Goal: Information Seeking & Learning: Learn about a topic

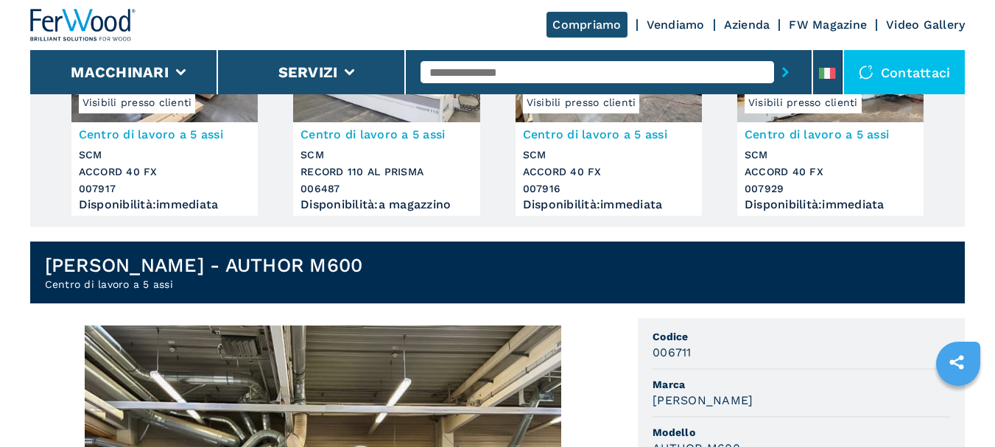
scroll to position [74, 0]
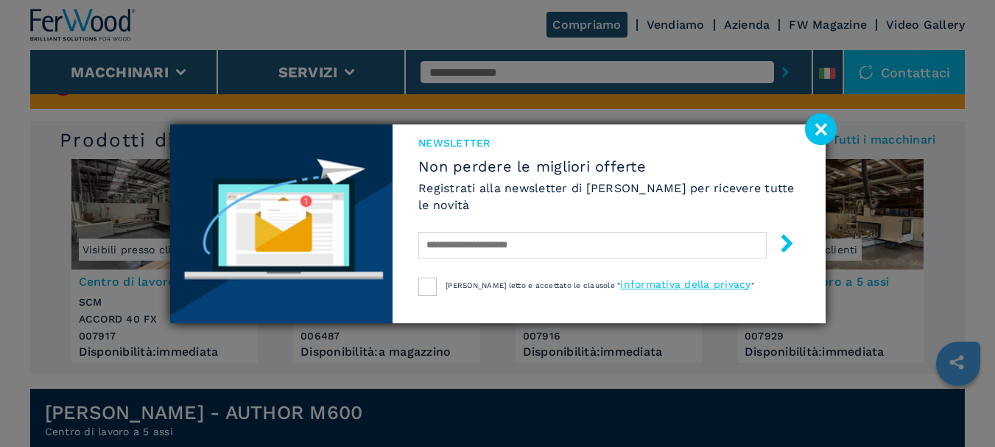
click at [821, 125] on image at bounding box center [821, 129] width 32 height 32
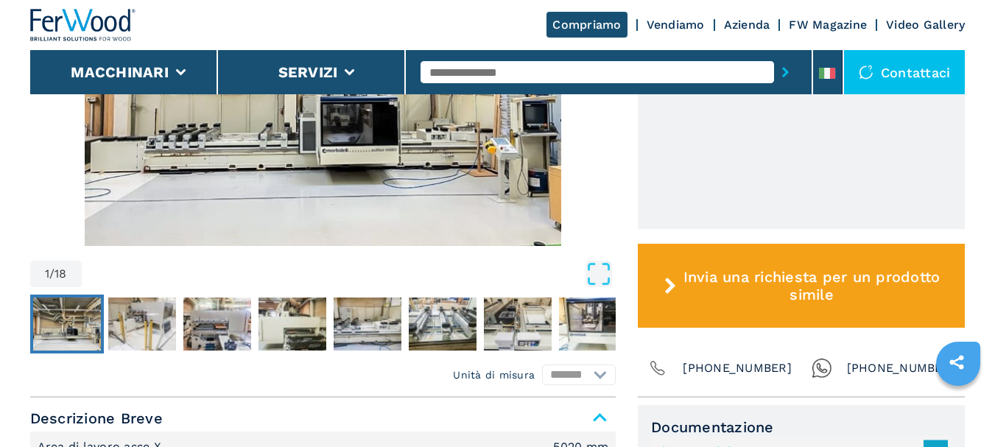
scroll to position [510, 0]
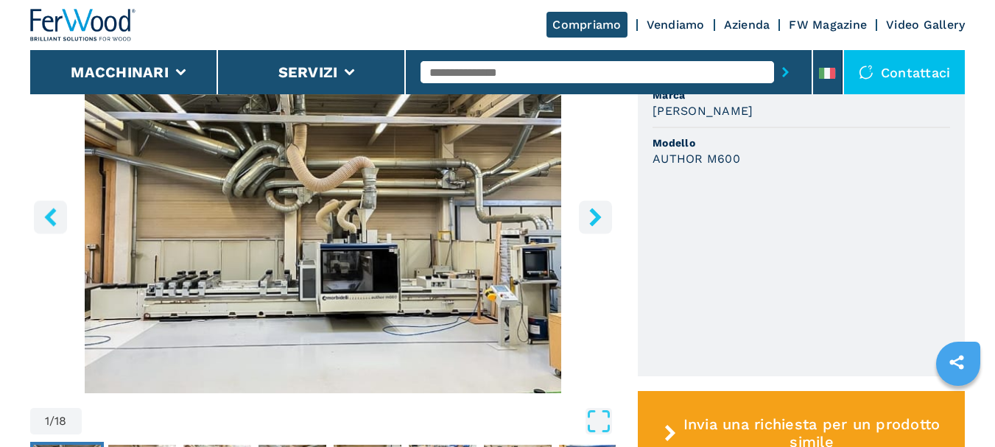
click at [593, 217] on icon "right-button" at bounding box center [595, 217] width 18 height 18
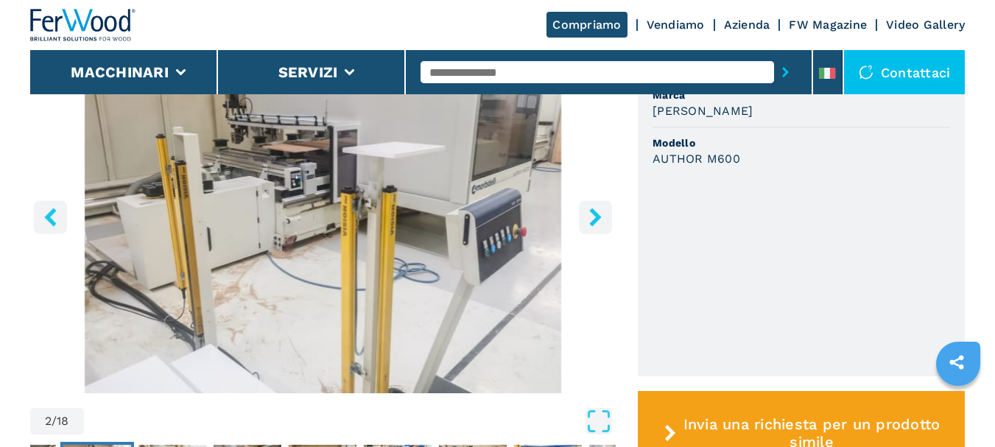
click at [593, 217] on icon "right-button" at bounding box center [595, 217] width 18 height 18
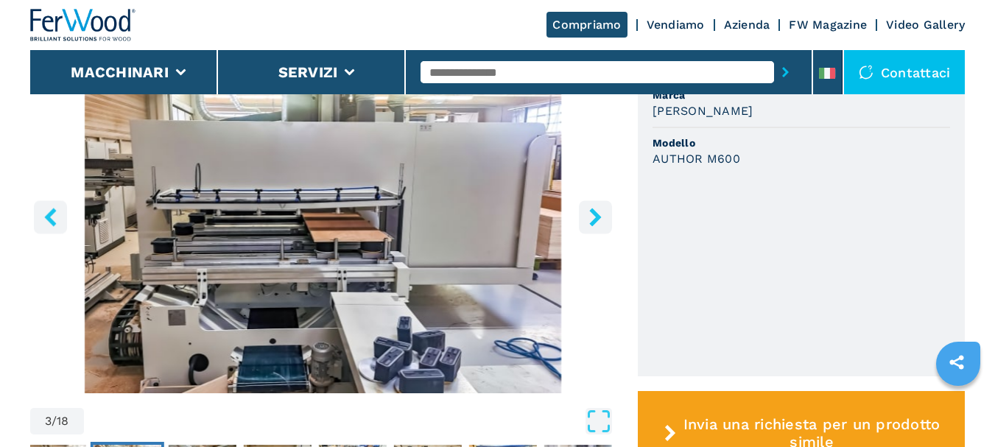
click at [593, 217] on icon "right-button" at bounding box center [595, 217] width 18 height 18
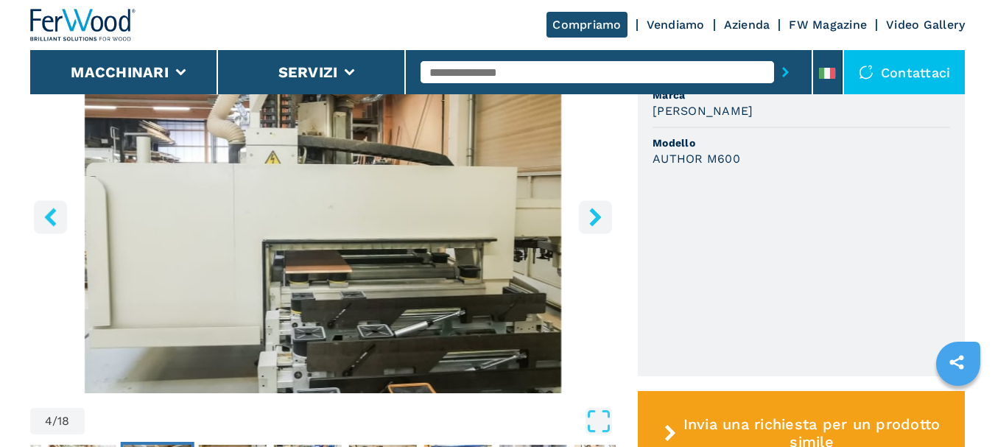
click at [49, 222] on icon "left-button" at bounding box center [50, 217] width 18 height 18
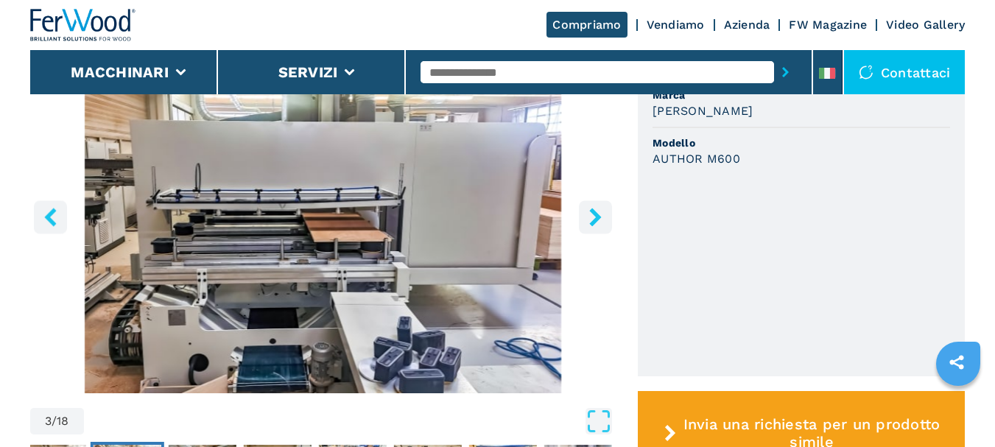
click at [587, 219] on icon "right-button" at bounding box center [595, 217] width 18 height 18
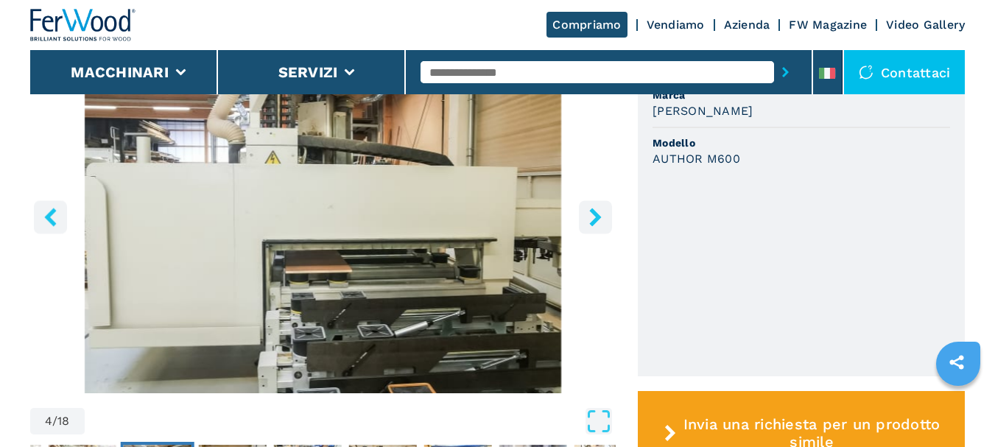
click at [587, 219] on icon "right-button" at bounding box center [595, 217] width 18 height 18
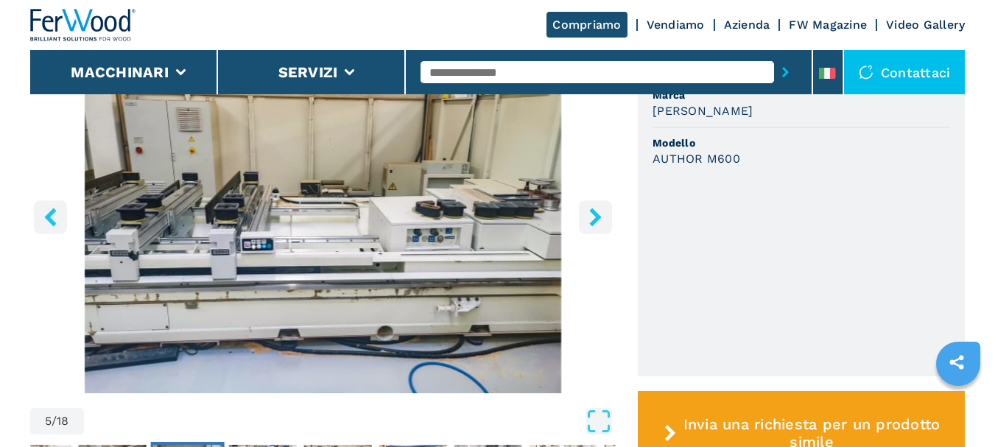
click at [596, 218] on icon "right-button" at bounding box center [595, 217] width 12 height 18
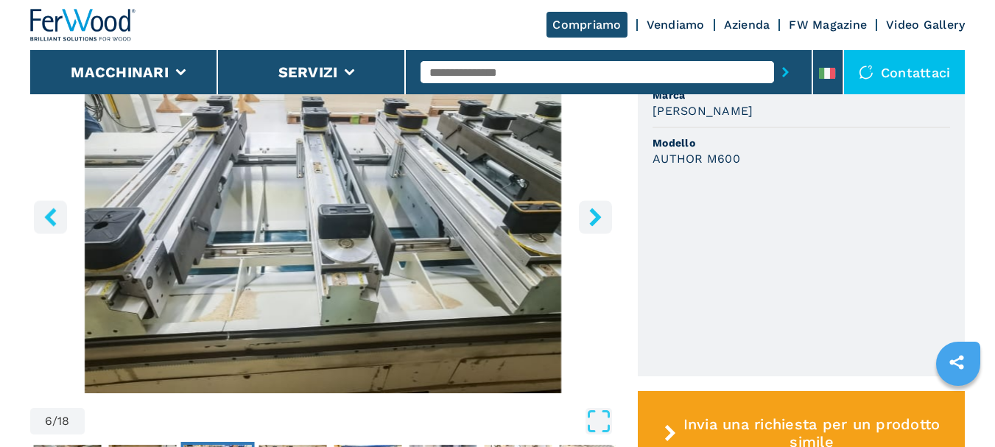
click at [596, 218] on icon "right-button" at bounding box center [595, 217] width 12 height 18
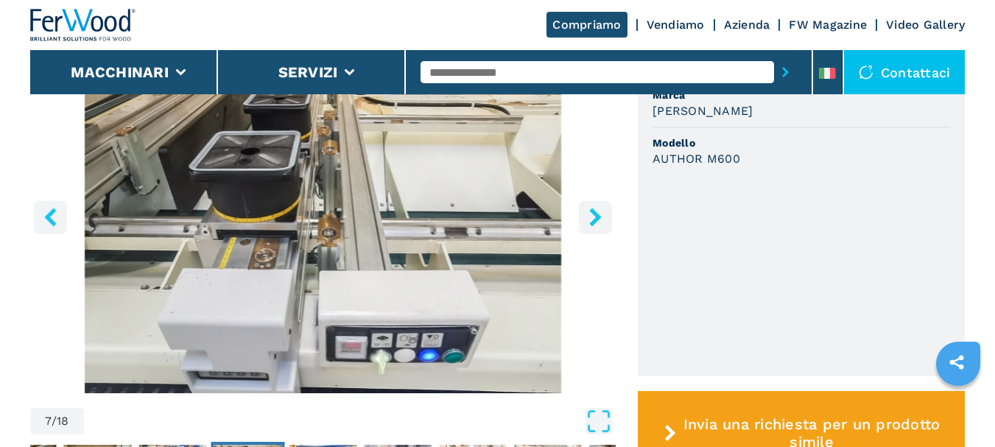
click at [595, 218] on icon "right-button" at bounding box center [595, 217] width 12 height 18
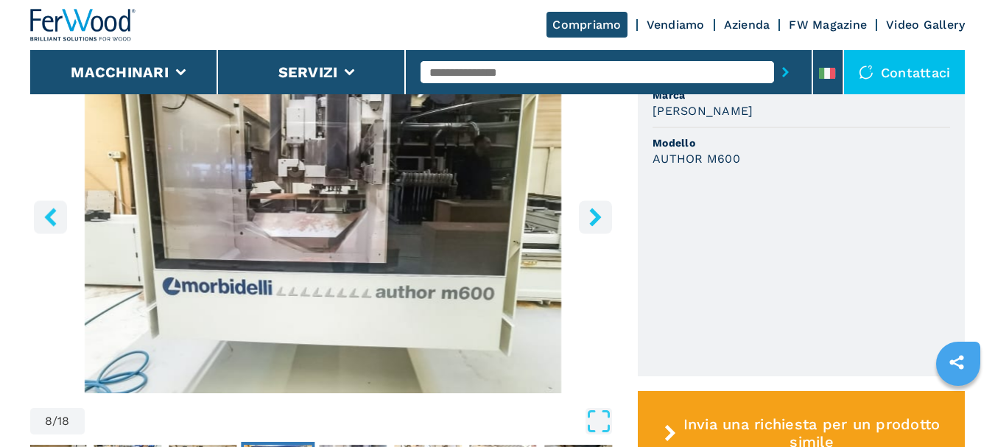
click at [595, 218] on icon "right-button" at bounding box center [595, 217] width 12 height 18
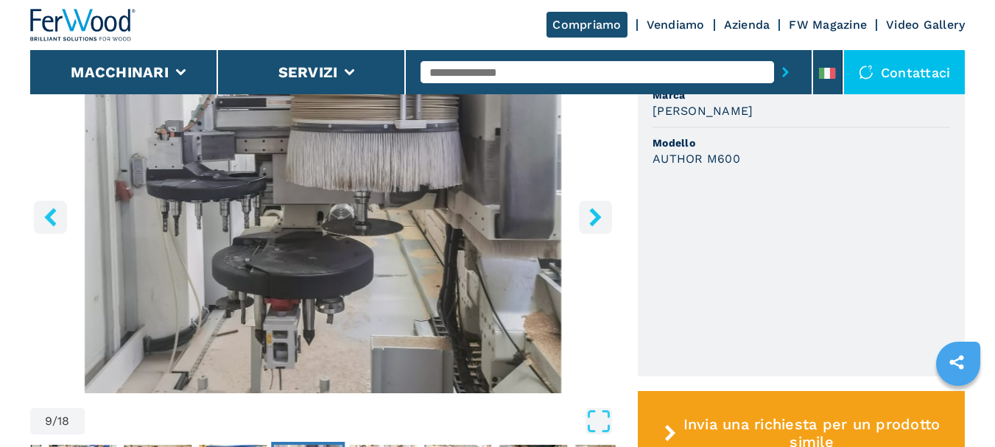
click at [593, 219] on icon "right-button" at bounding box center [595, 217] width 18 height 18
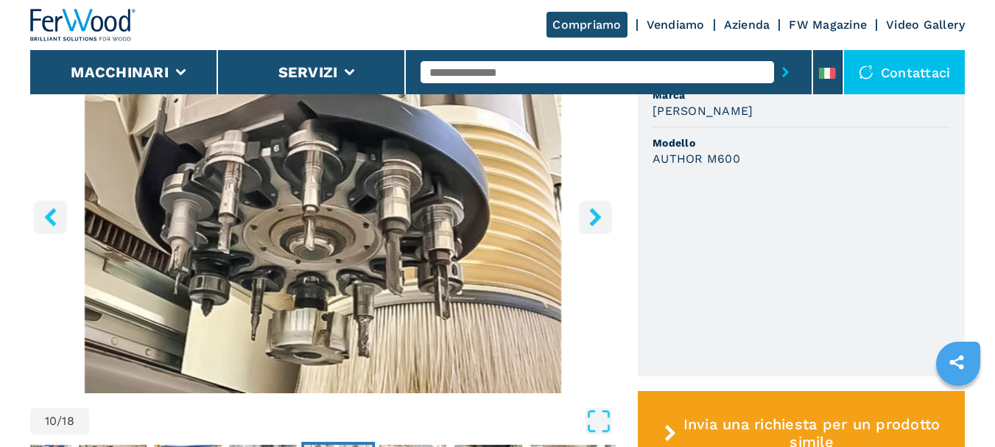
click at [586, 221] on icon "right-button" at bounding box center [595, 217] width 18 height 18
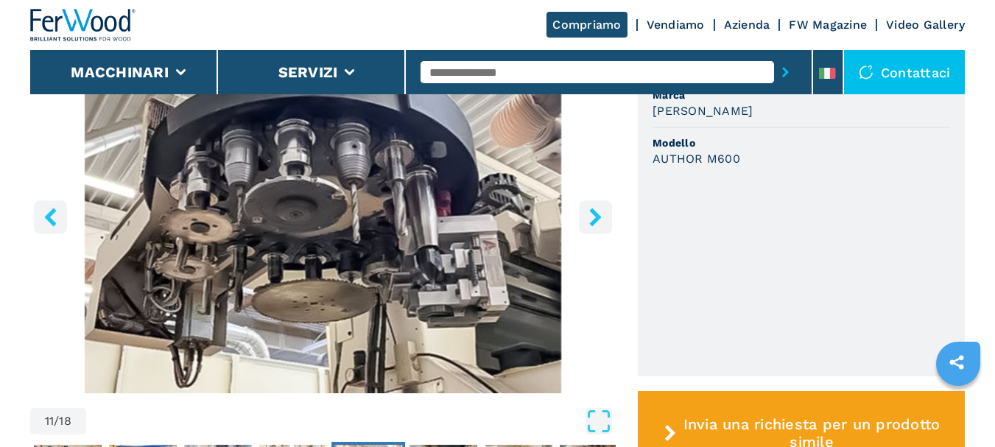
click at [588, 221] on icon "right-button" at bounding box center [595, 217] width 18 height 18
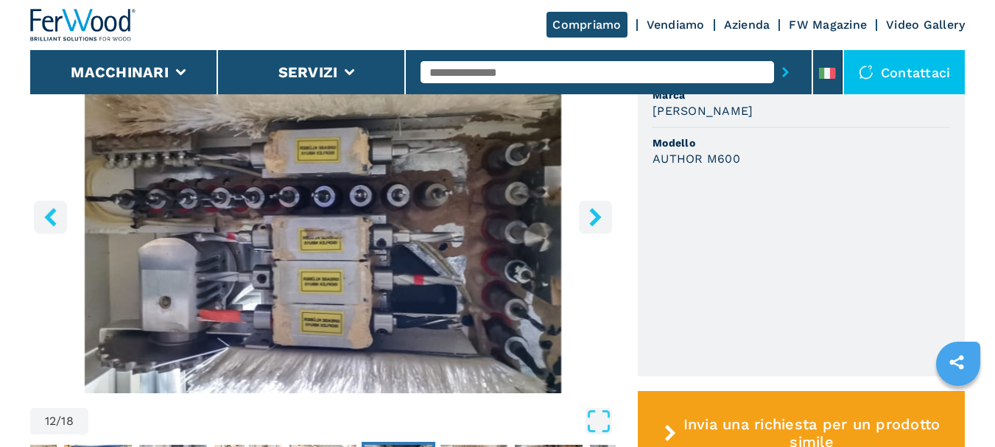
click at [591, 211] on icon "right-button" at bounding box center [595, 217] width 12 height 18
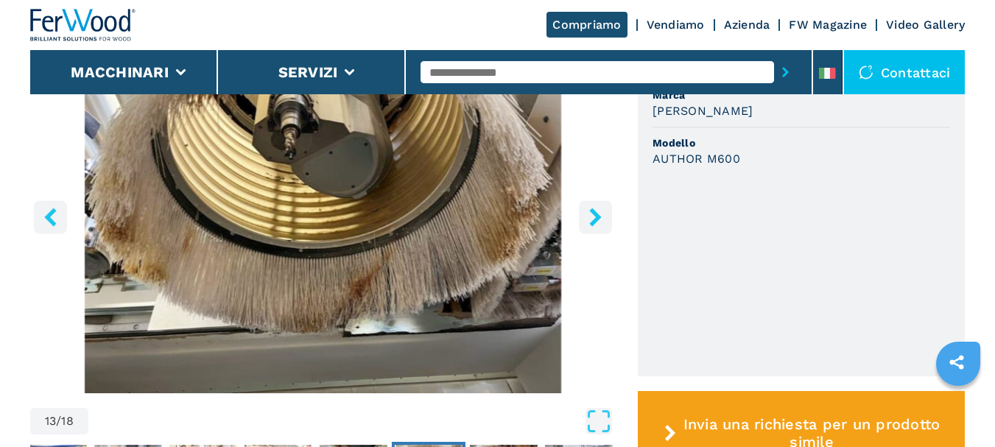
click at [591, 211] on icon "right-button" at bounding box center [595, 217] width 12 height 18
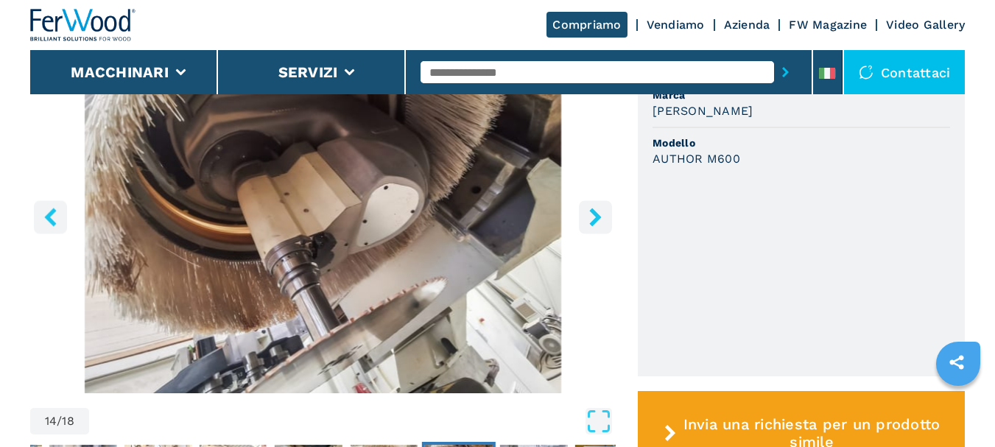
click at [591, 211] on icon "right-button" at bounding box center [595, 217] width 12 height 18
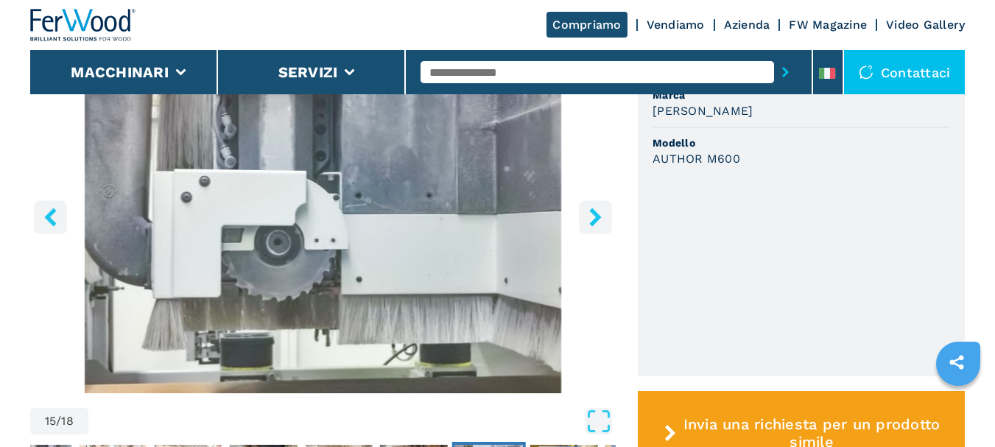
click at [591, 208] on icon "right-button" at bounding box center [595, 217] width 18 height 18
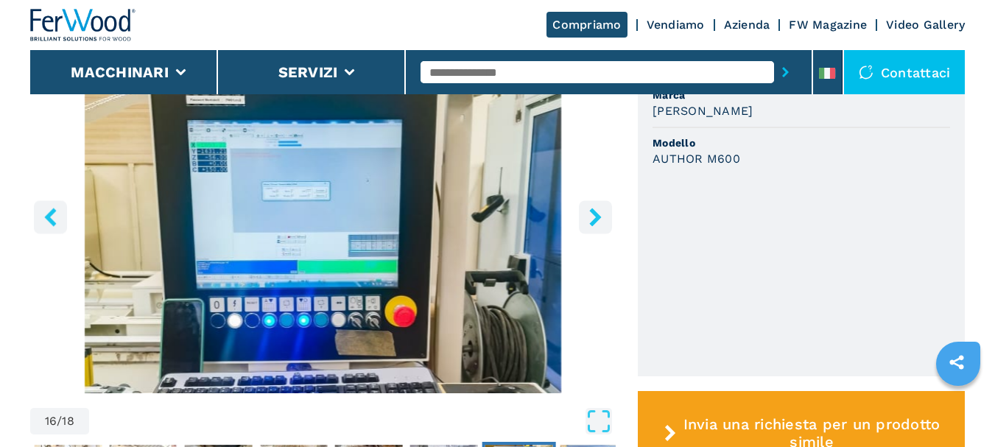
click at [588, 215] on icon "right-button" at bounding box center [595, 217] width 18 height 18
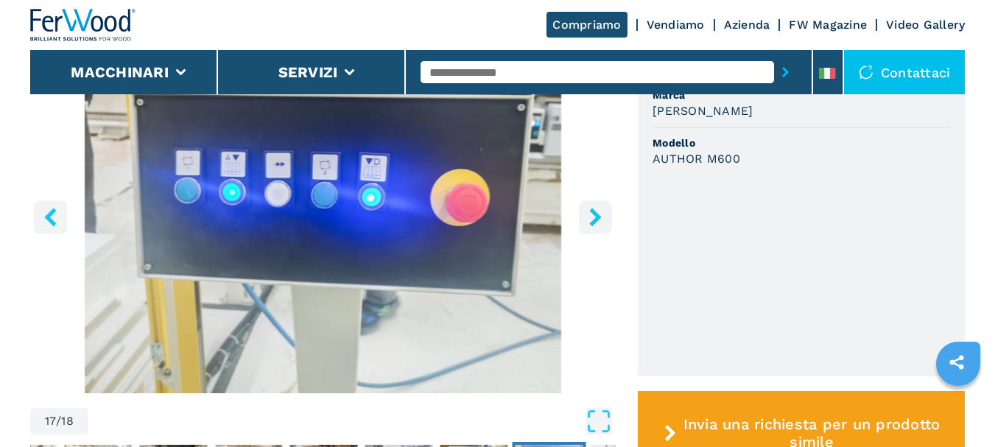
click at [588, 215] on icon "right-button" at bounding box center [595, 217] width 18 height 18
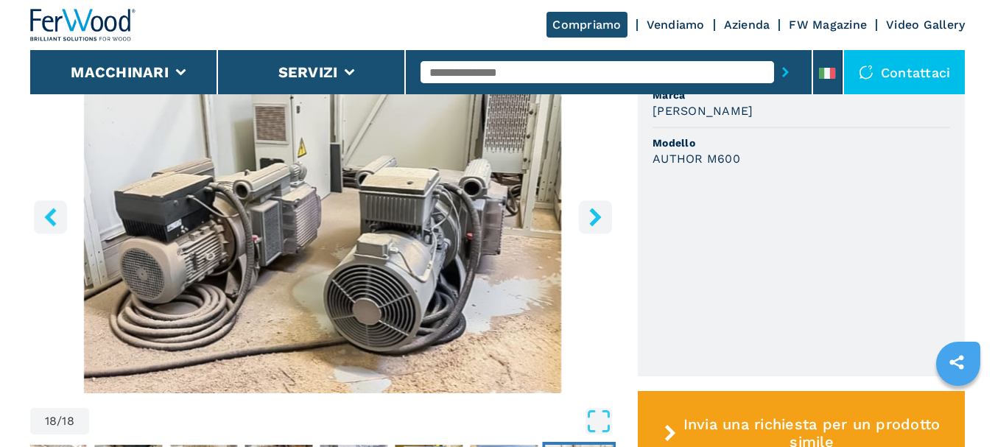
click at [588, 215] on icon "right-button" at bounding box center [595, 217] width 18 height 18
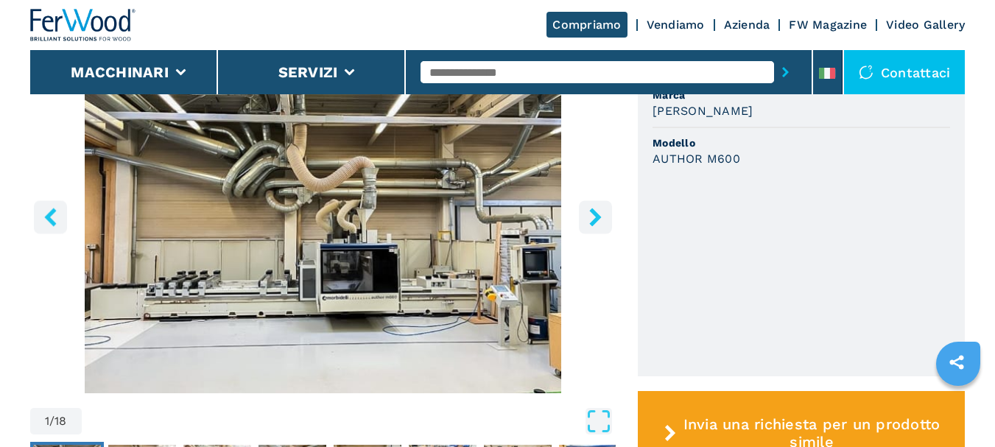
click at [588, 215] on icon "right-button" at bounding box center [595, 217] width 18 height 18
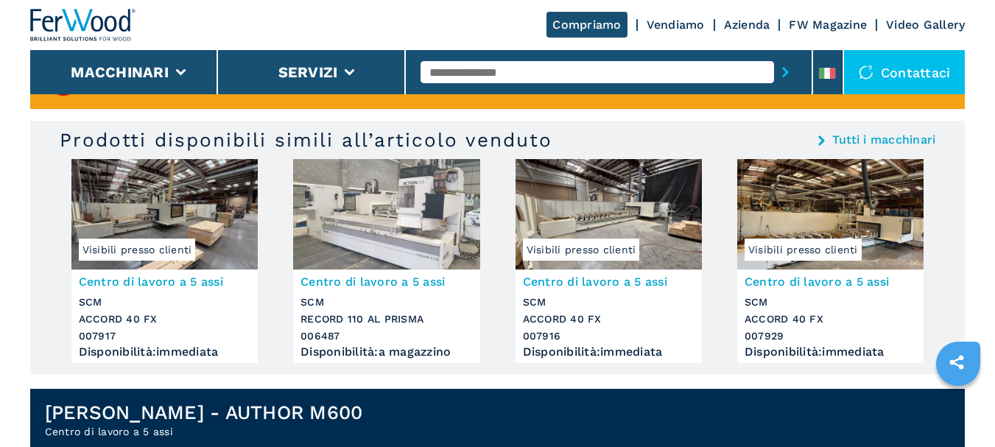
scroll to position [0, 0]
